Goal: Task Accomplishment & Management: Manage account settings

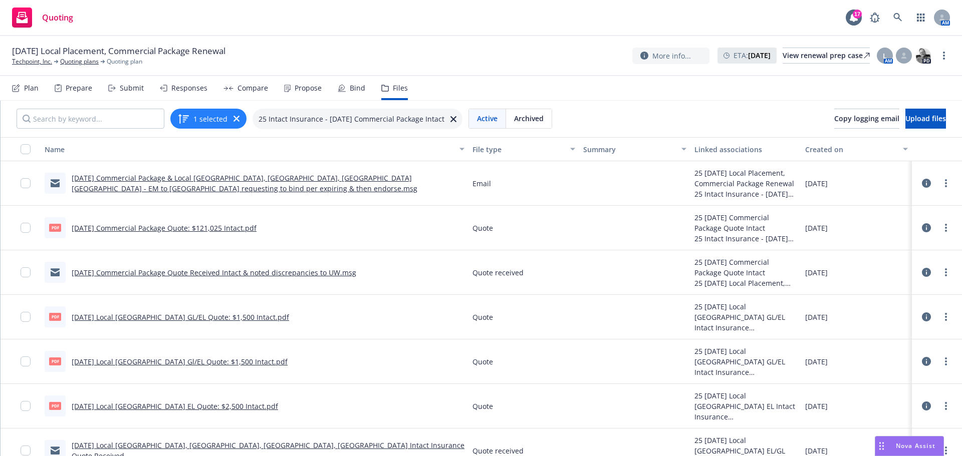
click at [922, 314] on icon at bounding box center [926, 317] width 9 height 9
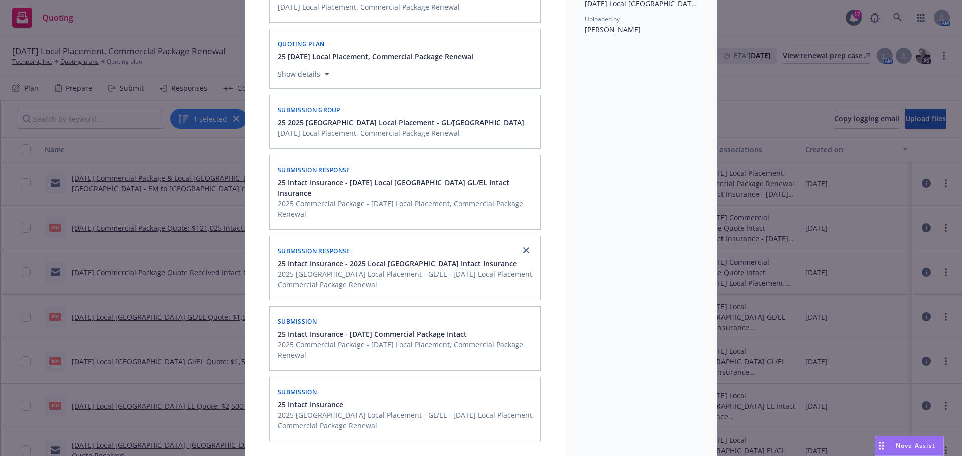
scroll to position [200, 0]
click at [504, 312] on div "Submission" at bounding box center [405, 320] width 259 height 16
click at [515, 312] on div "Submission" at bounding box center [405, 320] width 259 height 16
click at [513, 312] on div "Submission" at bounding box center [405, 320] width 259 height 16
click at [428, 328] on span "25 Intact Insurance - [DATE] Commercial Package Intact" at bounding box center [372, 333] width 189 height 11
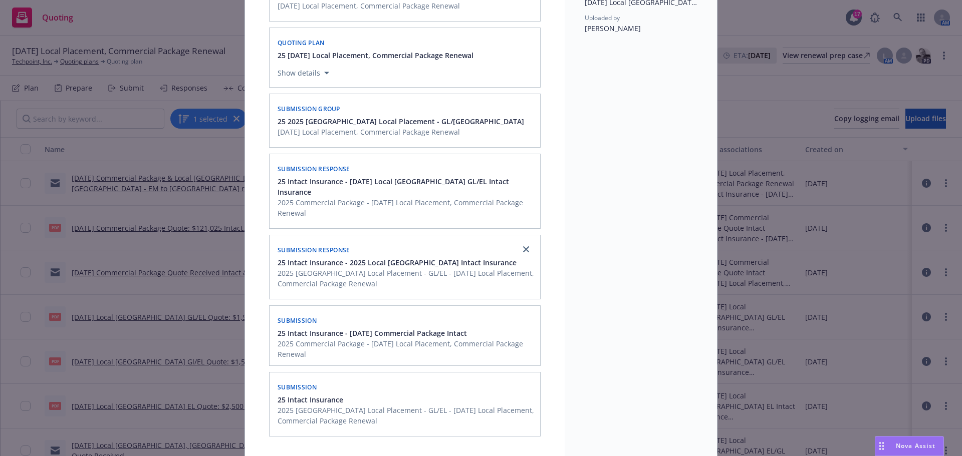
drag, startPoint x: 448, startPoint y: 346, endPoint x: 475, endPoint y: 326, distance: 33.4
click at [451, 341] on span "2025 Commercial Package - [DATE] Local Placement, Commercial Package Renewal" at bounding box center [406, 349] width 257 height 21
click at [500, 315] on div "Submission" at bounding box center [405, 320] width 259 height 16
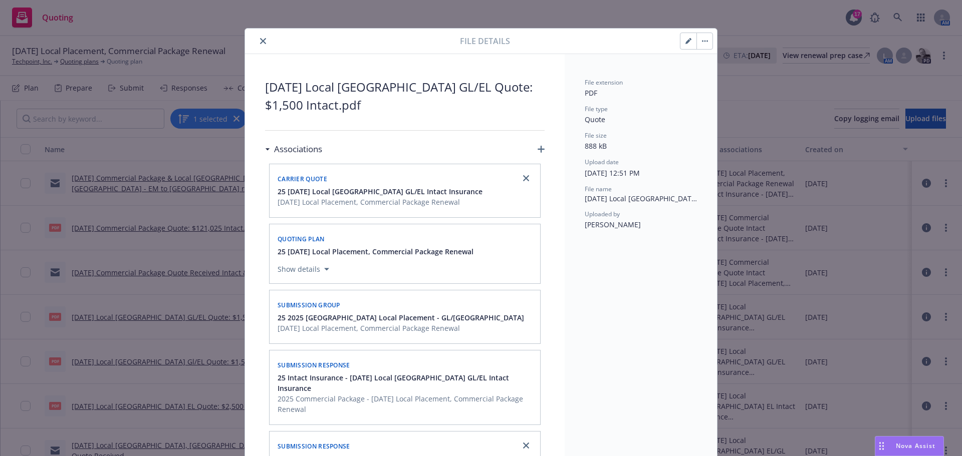
scroll to position [0, 0]
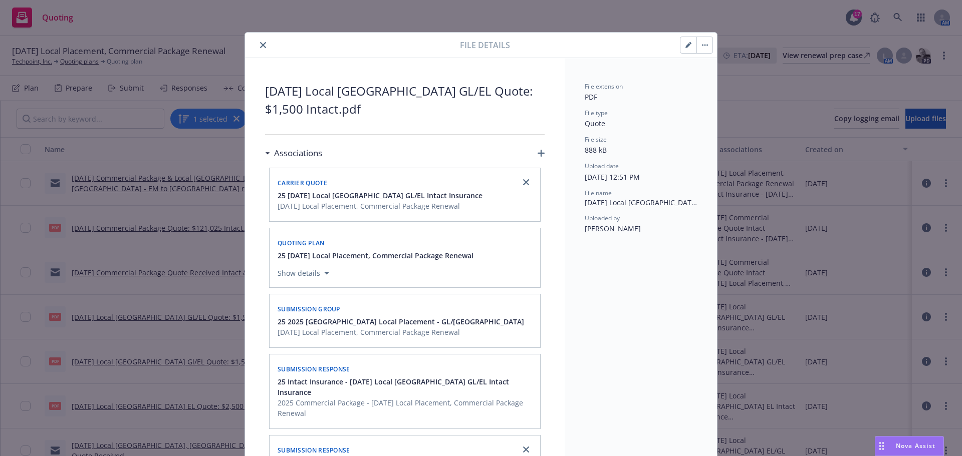
click at [260, 43] on icon "close" at bounding box center [263, 45] width 6 height 6
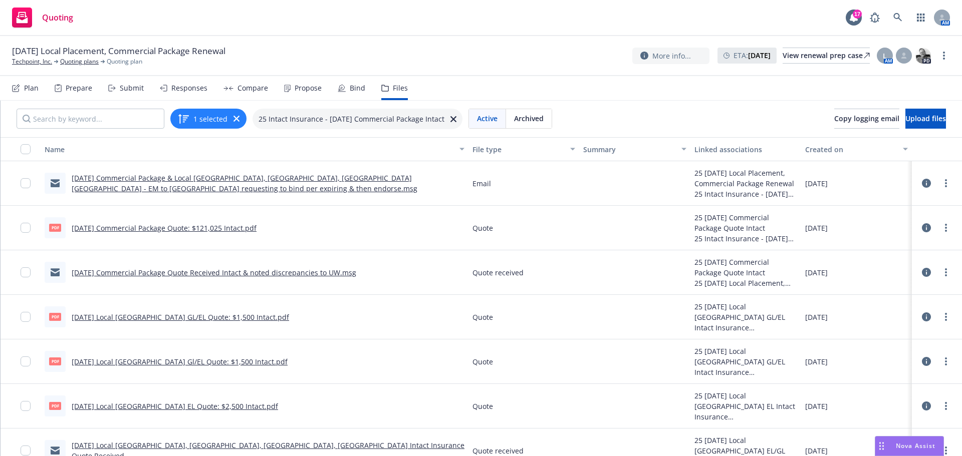
click at [922, 315] on icon at bounding box center [926, 317] width 9 height 9
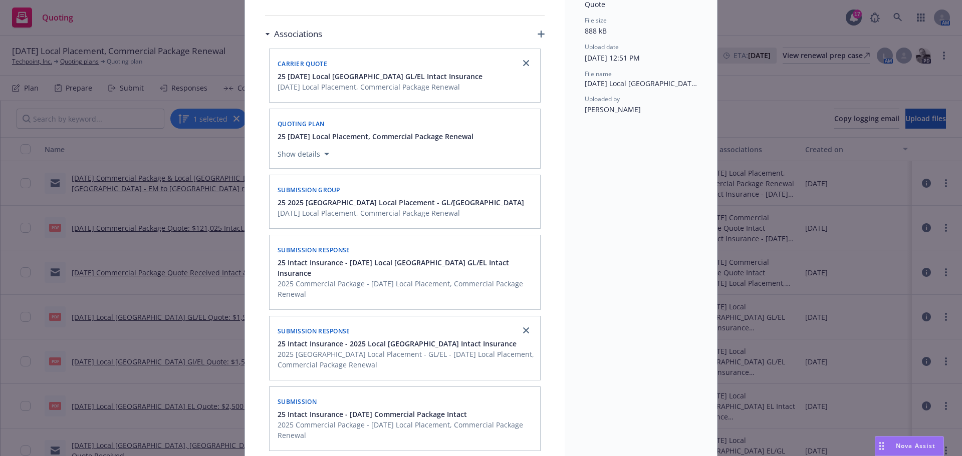
scroll to position [185, 0]
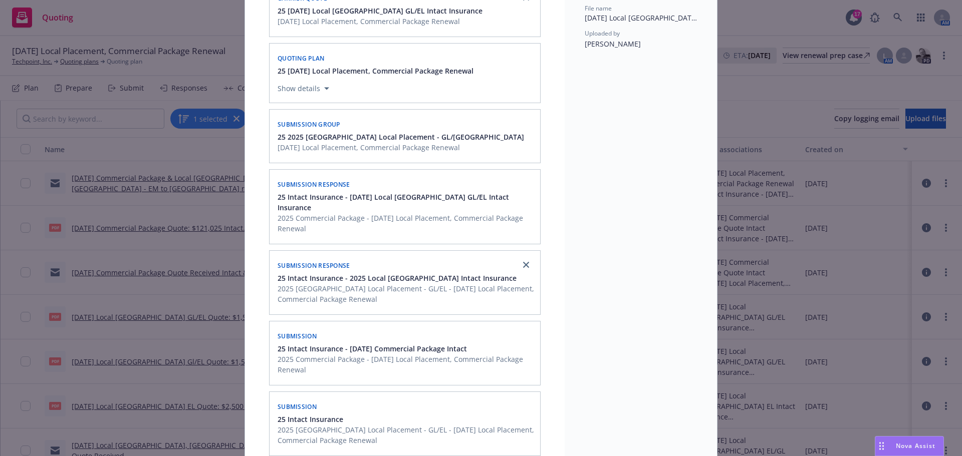
click at [504, 329] on div "Submission" at bounding box center [405, 336] width 259 height 16
click at [523, 262] on icon "close" at bounding box center [526, 265] width 6 height 6
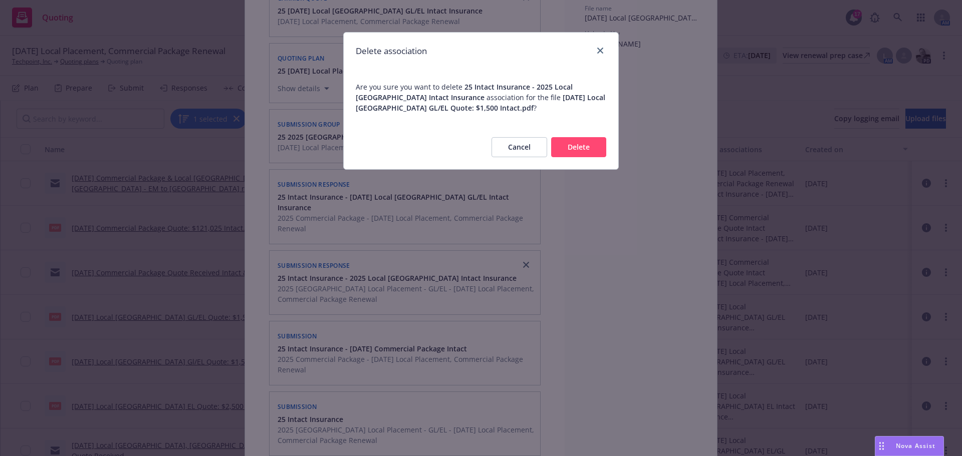
drag, startPoint x: 563, startPoint y: 146, endPoint x: 566, endPoint y: 162, distance: 15.8
click at [564, 147] on button "Delete" at bounding box center [578, 147] width 55 height 20
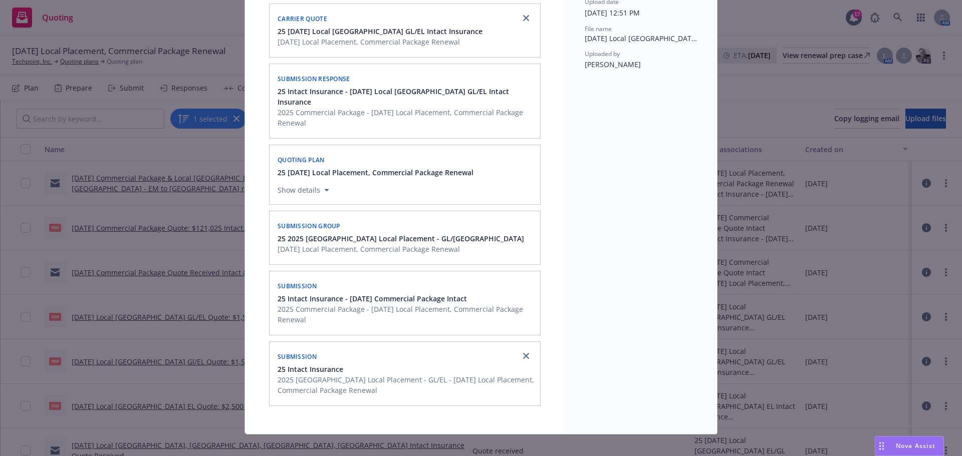
scroll to position [0, 0]
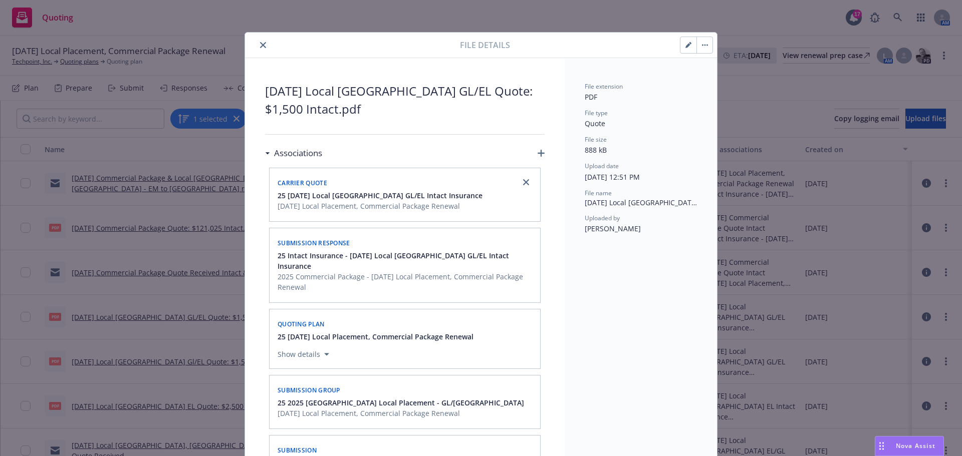
click at [261, 45] on icon "close" at bounding box center [263, 45] width 6 height 6
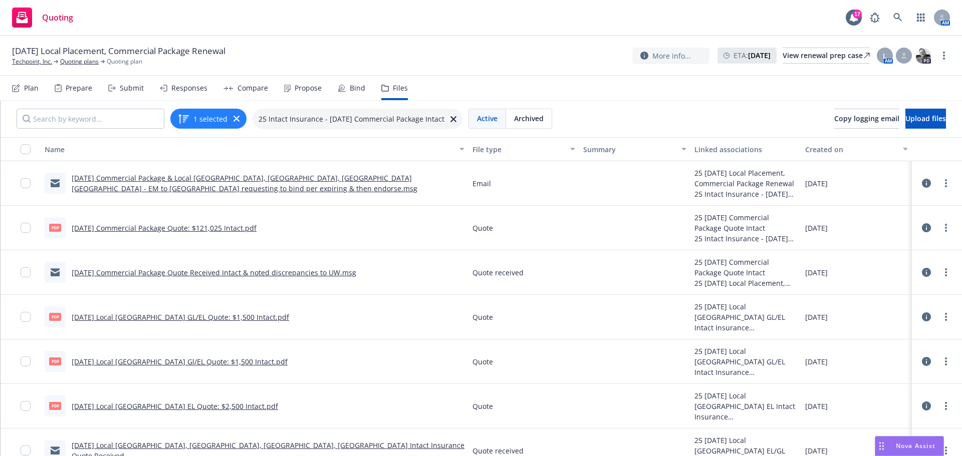
click at [123, 88] on div "Submit" at bounding box center [132, 88] width 24 height 8
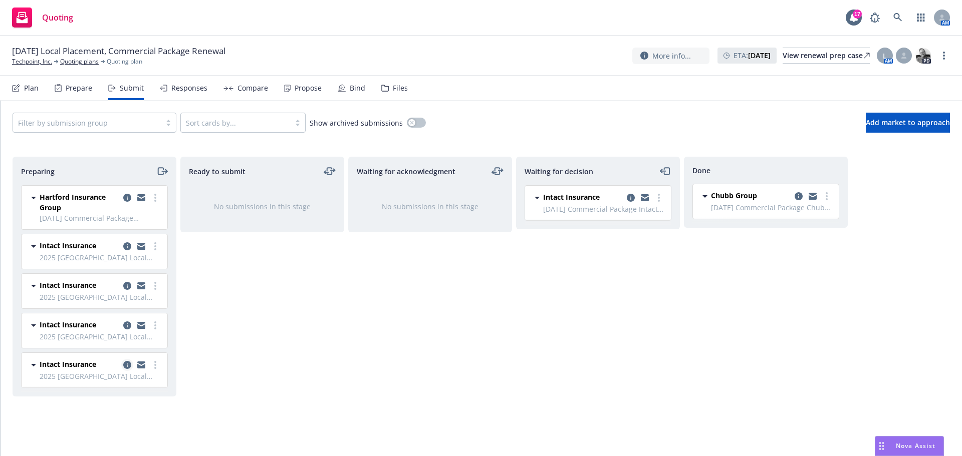
click at [128, 364] on icon "copy logging email" at bounding box center [127, 365] width 8 height 8
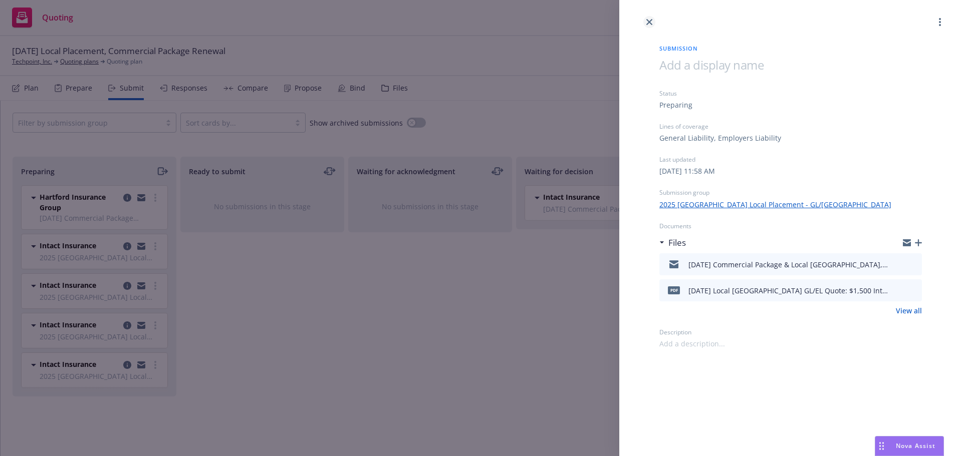
click at [650, 24] on icon "close" at bounding box center [649, 22] width 6 height 6
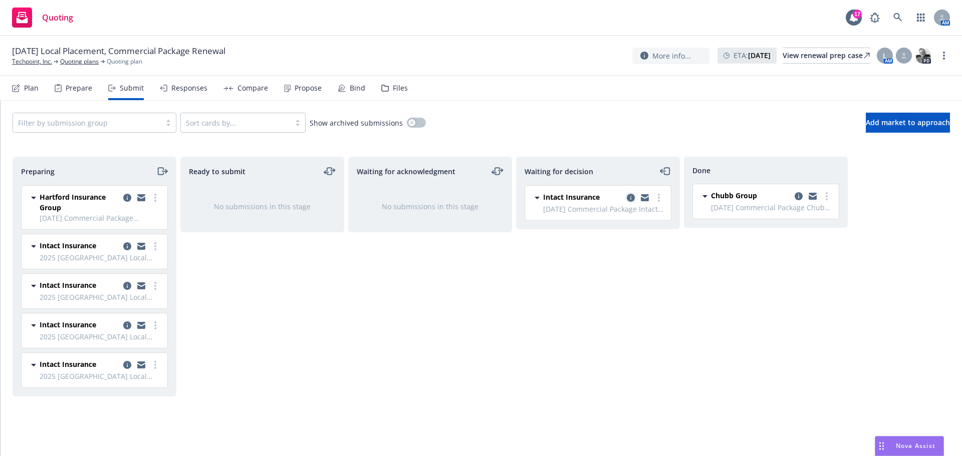
click at [630, 198] on icon "copy logging email" at bounding box center [631, 198] width 8 height 8
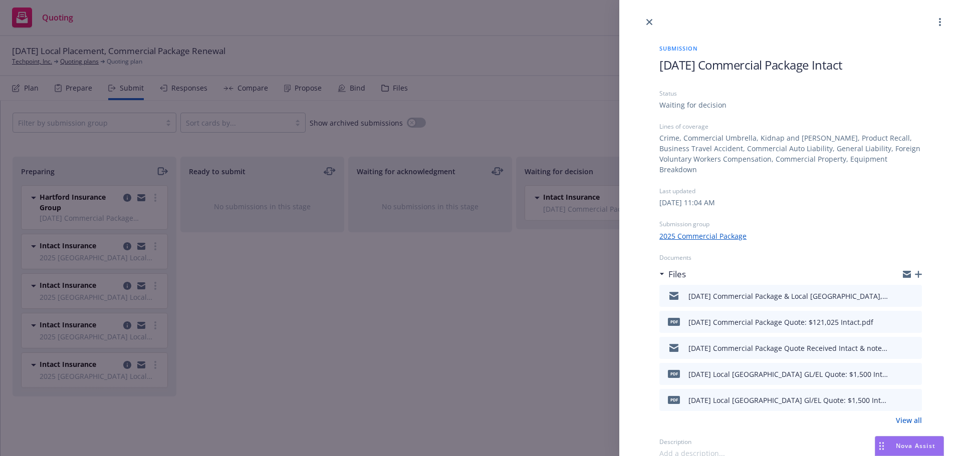
click at [909, 415] on link "View all" at bounding box center [909, 420] width 26 height 11
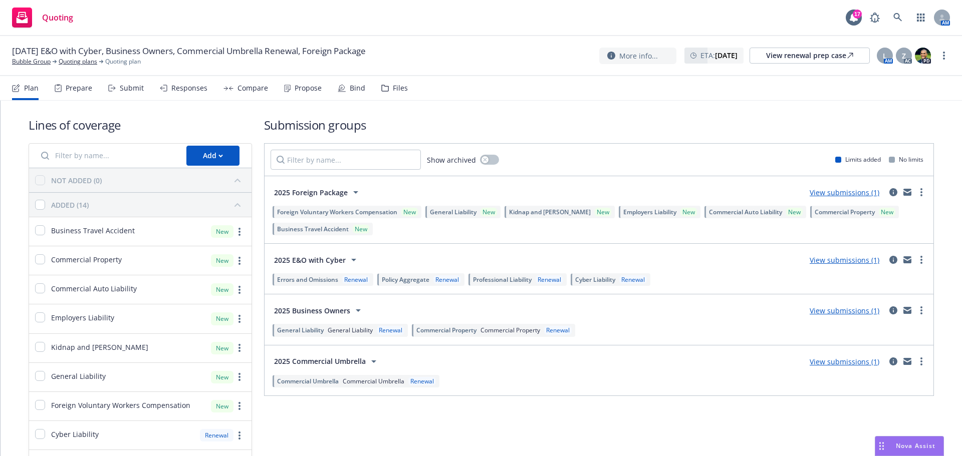
click at [128, 87] on div "Submit" at bounding box center [132, 88] width 24 height 8
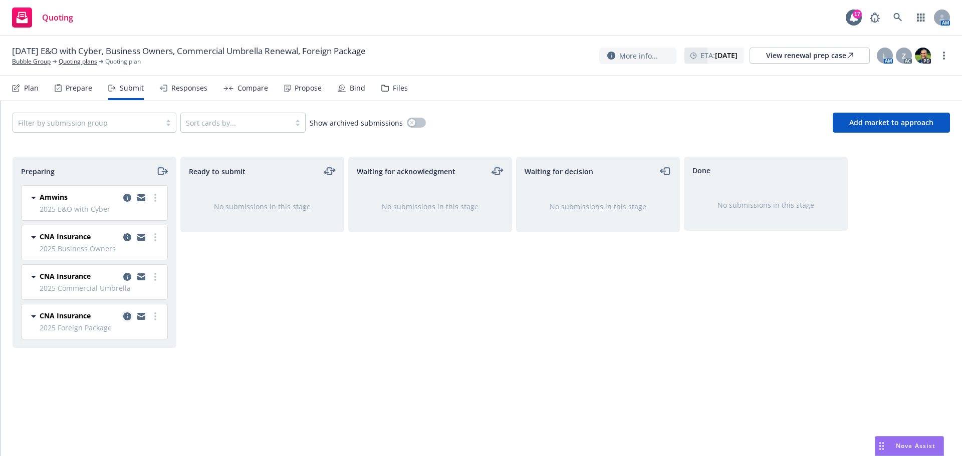
click at [126, 318] on icon "copy logging email" at bounding box center [127, 317] width 8 height 8
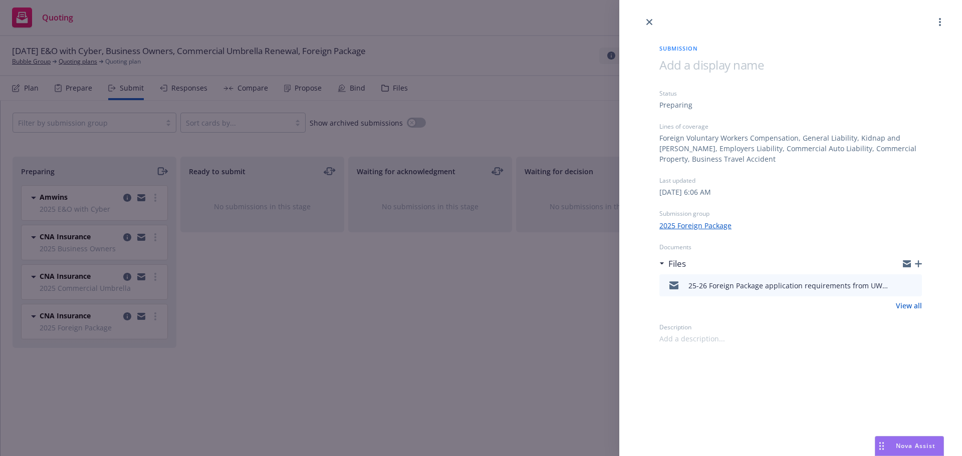
click at [129, 236] on div "Submission Status Preparing Lines of coverage Foreign Voluntary Workers Compens…" at bounding box center [481, 228] width 962 height 456
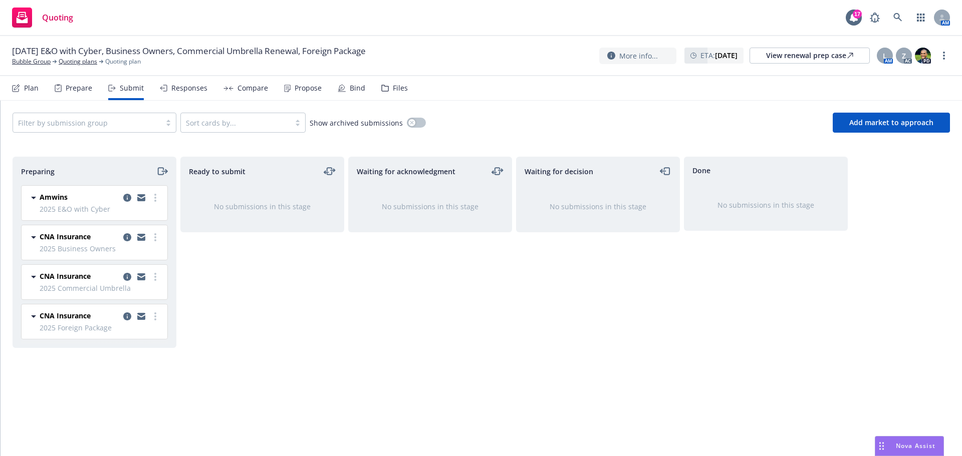
click at [129, 236] on icon "copy logging email" at bounding box center [127, 237] width 8 height 8
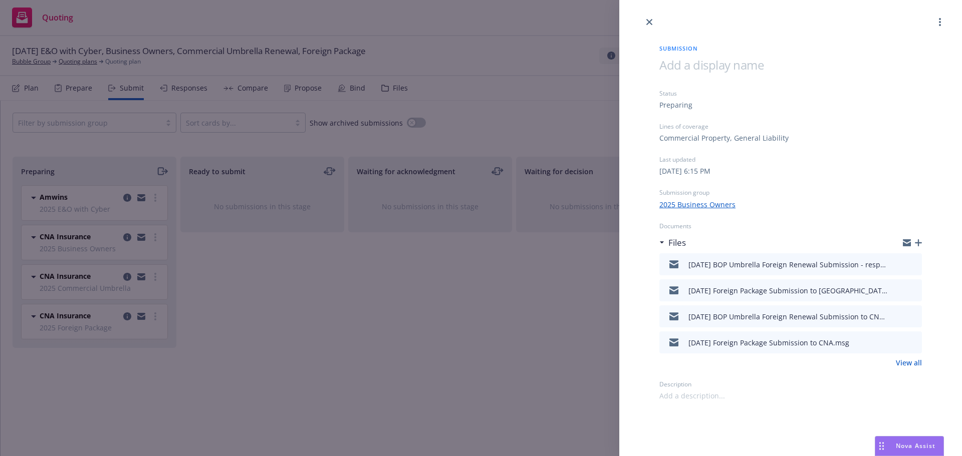
click at [916, 365] on link "View all" at bounding box center [909, 363] width 26 height 11
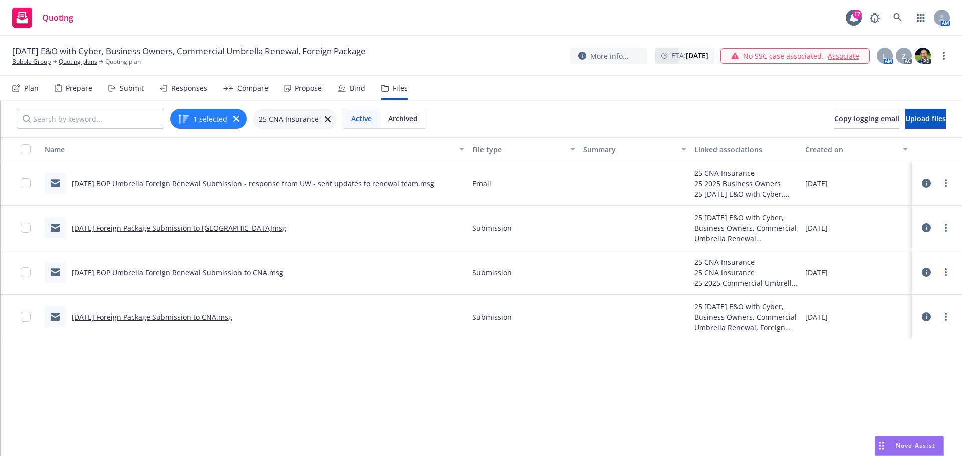
click at [922, 226] on icon at bounding box center [926, 227] width 9 height 9
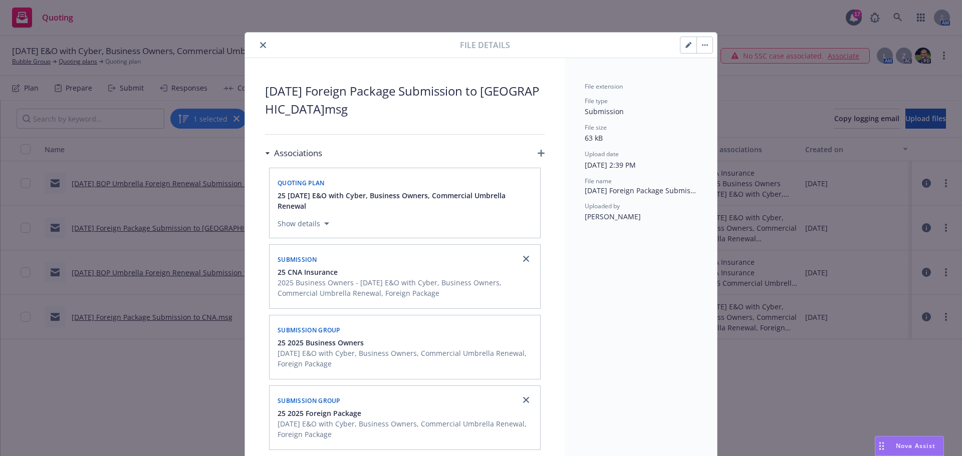
click at [541, 150] on icon "button" at bounding box center [541, 153] width 7 height 7
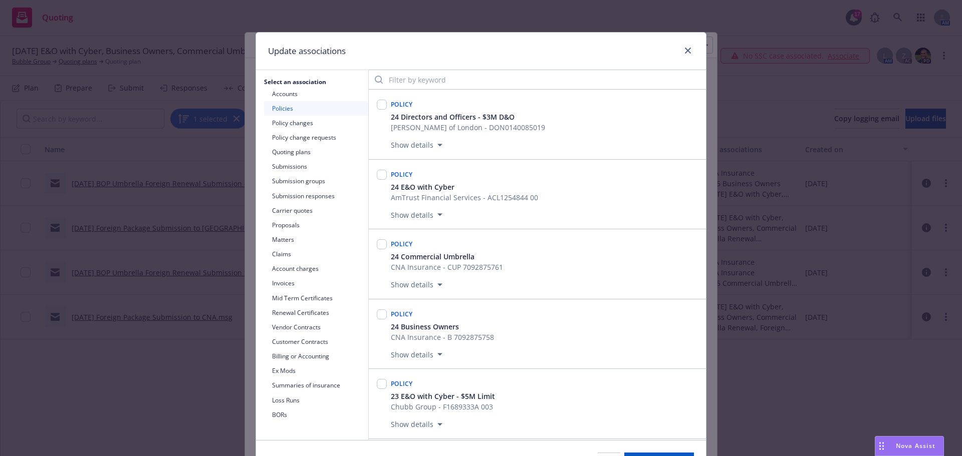
click at [275, 165] on button "Submissions" at bounding box center [316, 166] width 104 height 15
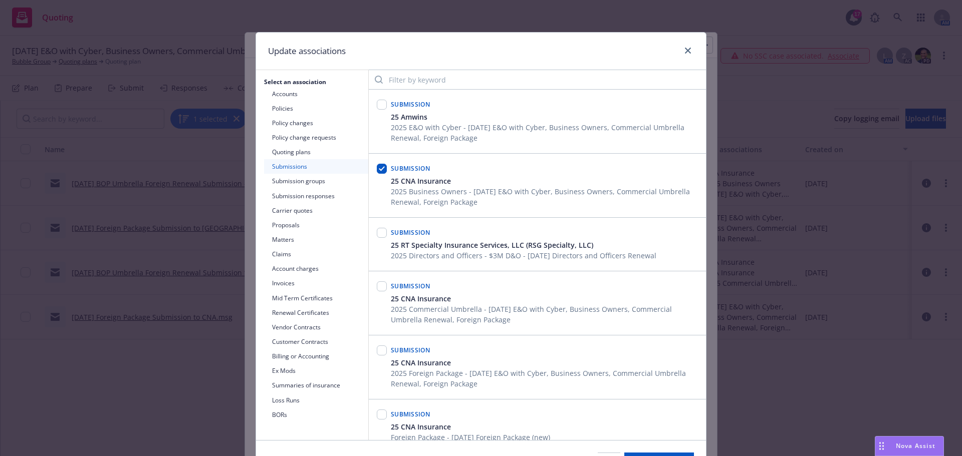
click at [294, 180] on button "Submission groups" at bounding box center [316, 181] width 104 height 15
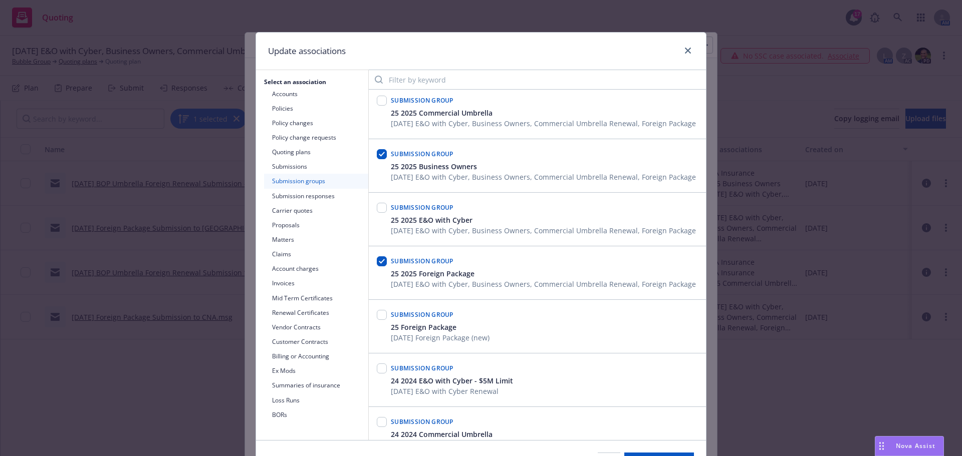
scroll to position [100, 0]
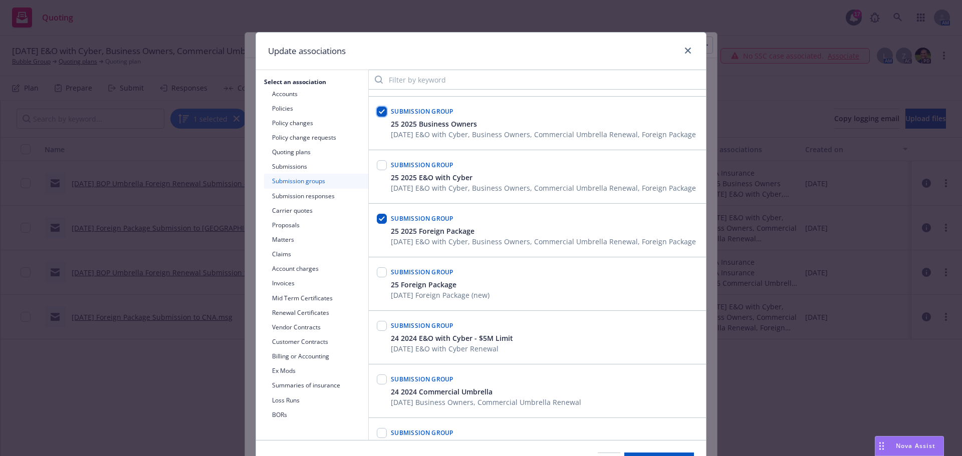
click at [379, 117] on input "checkbox" at bounding box center [382, 112] width 10 height 10
checkbox input "false"
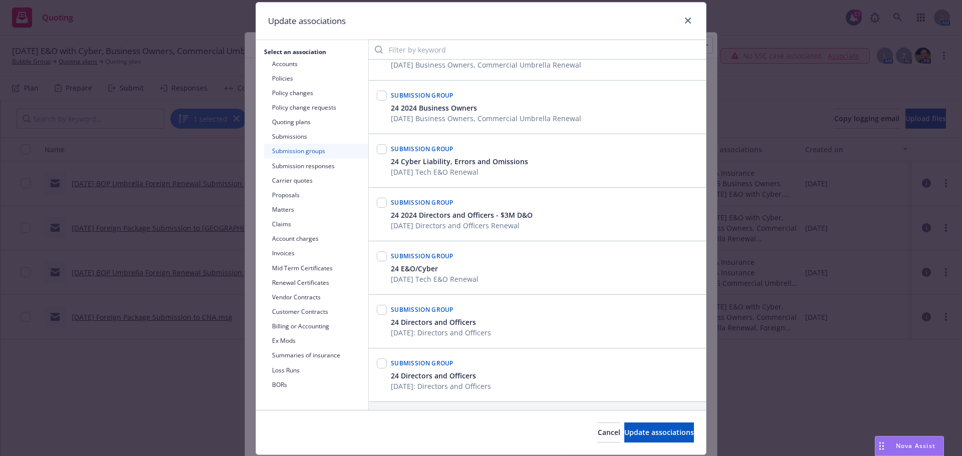
scroll to position [61, 0]
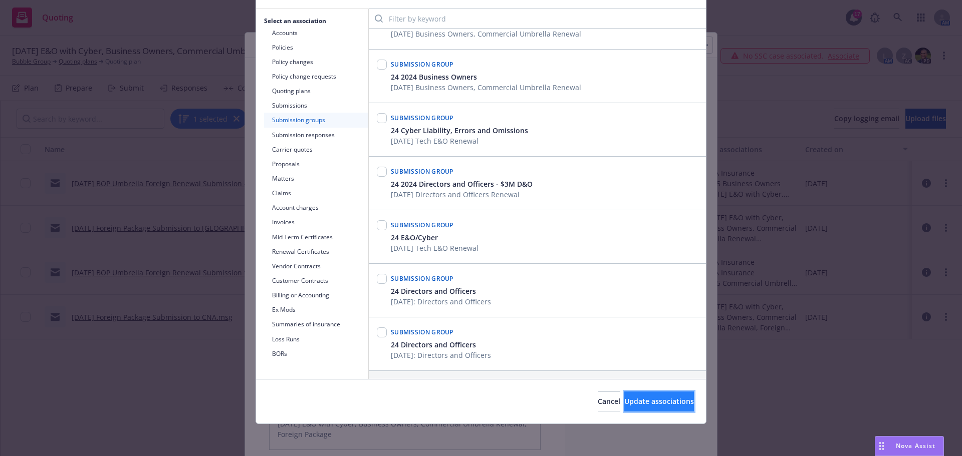
click at [624, 399] on span "Update associations" at bounding box center [659, 402] width 70 height 10
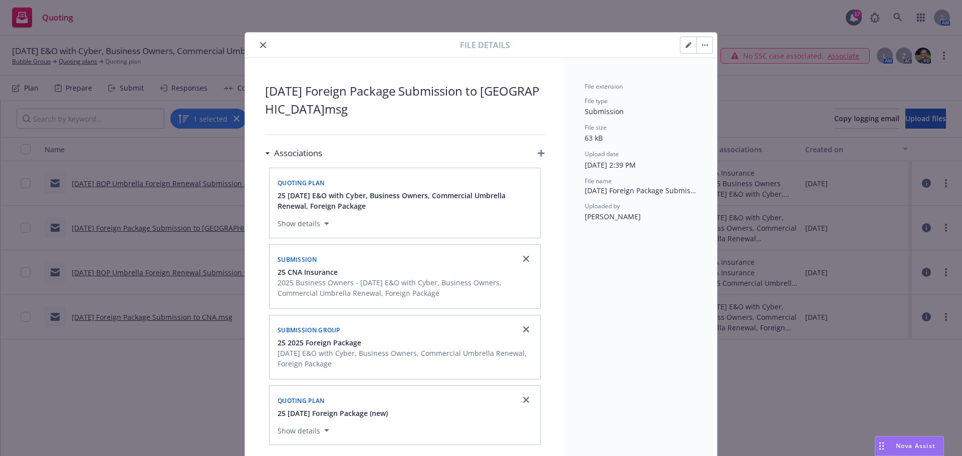
click at [261, 45] on icon "close" at bounding box center [263, 45] width 6 height 6
